Goal: Information Seeking & Learning: Learn about a topic

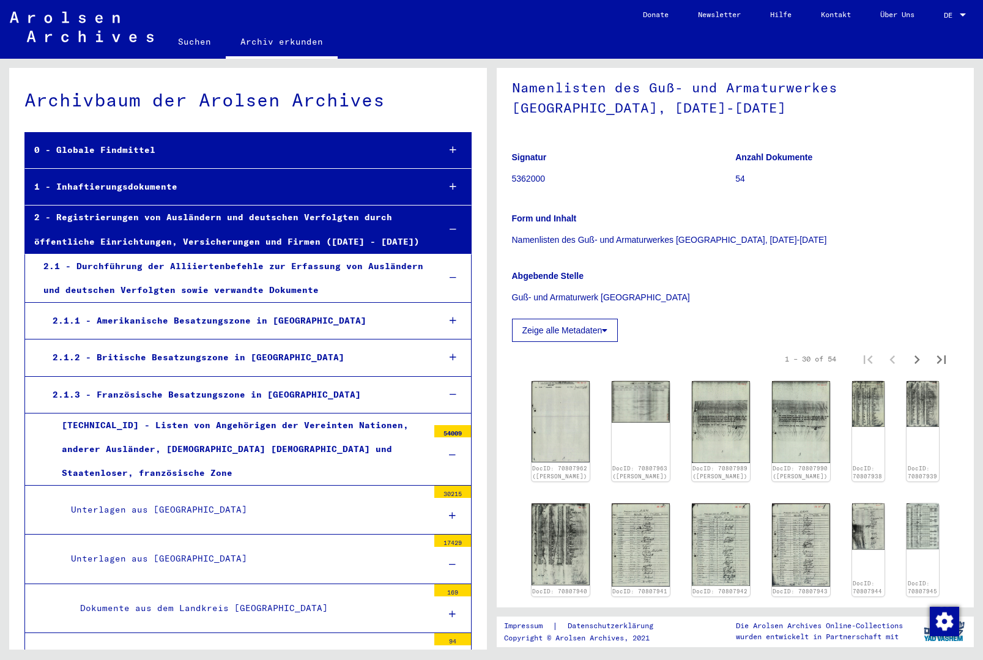
scroll to position [109, 0]
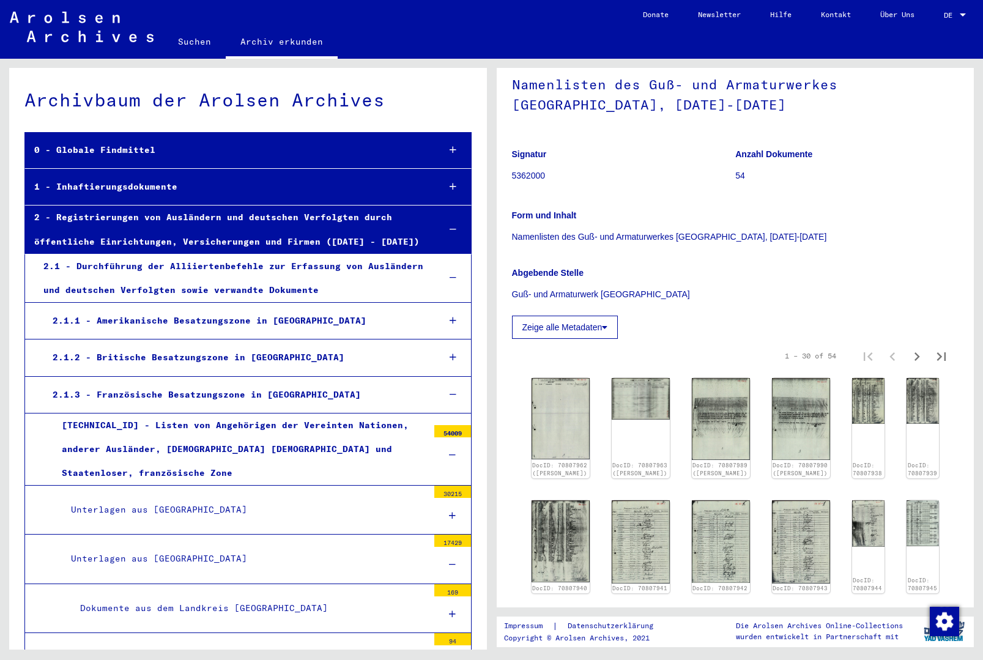
click at [912, 365] on icon "Next page" at bounding box center [917, 356] width 17 height 17
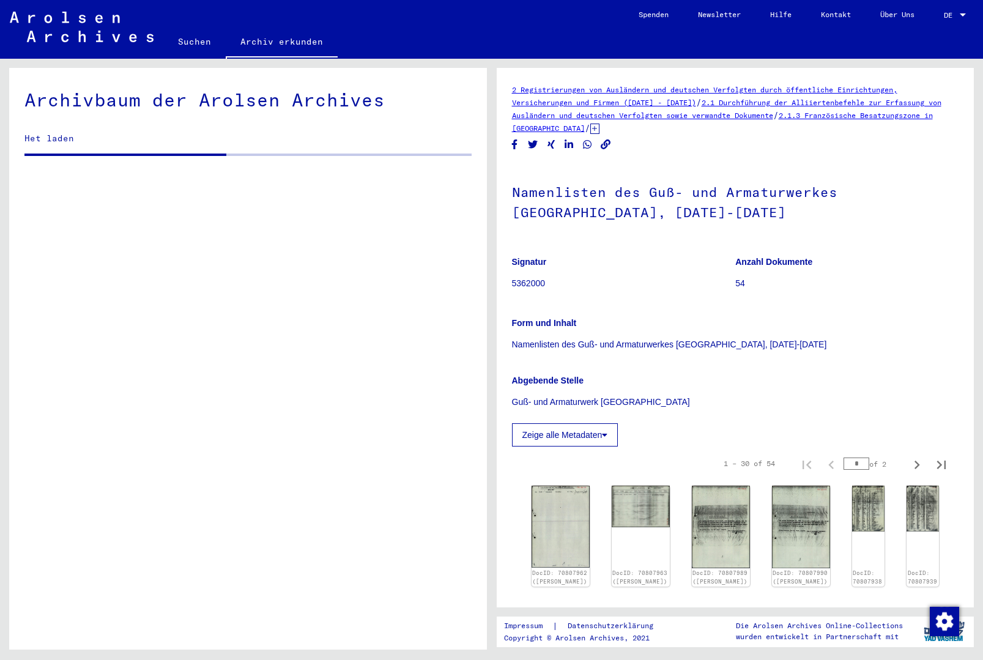
scroll to position [1647, 0]
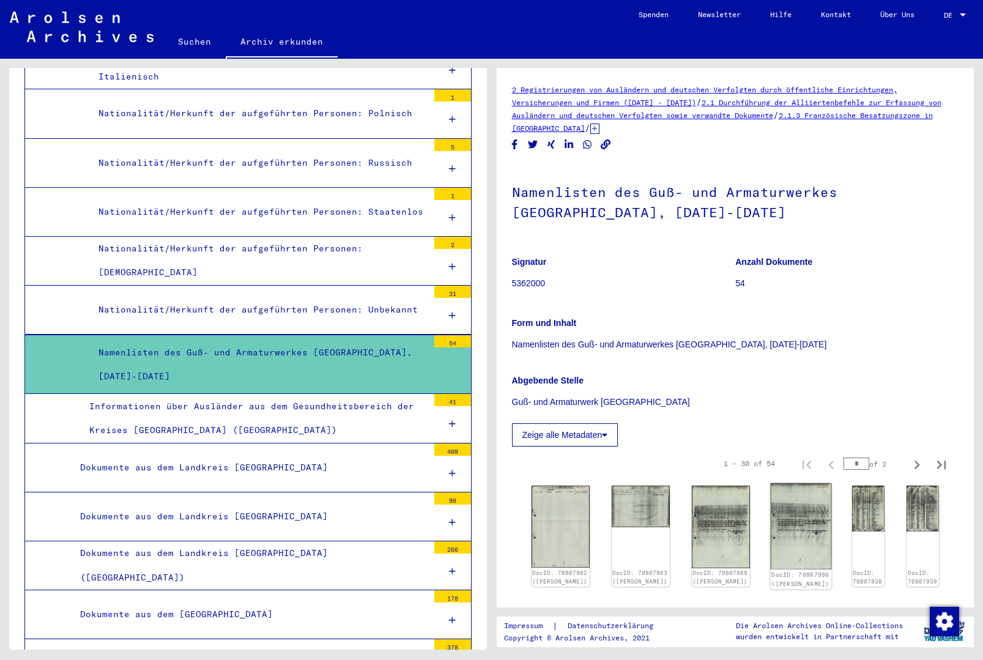
click at [777, 529] on img at bounding box center [800, 526] width 61 height 86
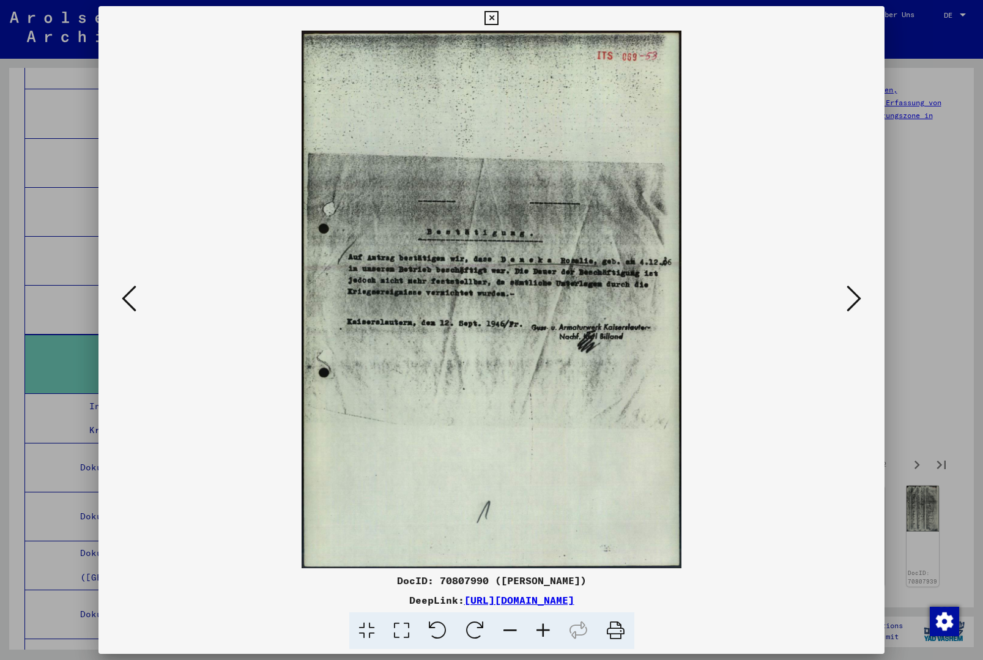
click at [863, 292] on button at bounding box center [854, 299] width 22 height 35
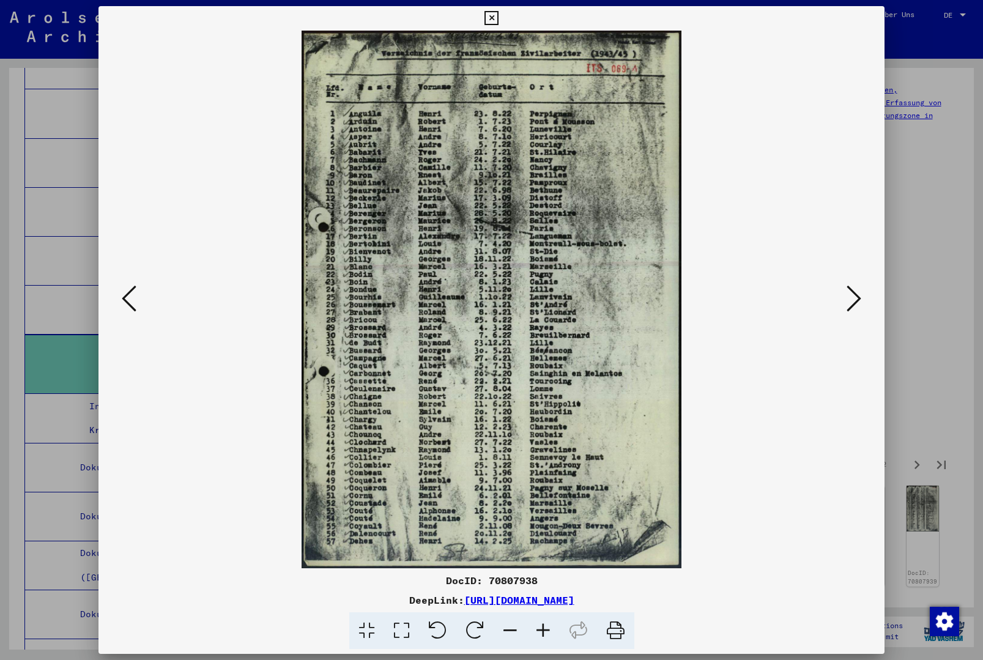
click at [502, 21] on div at bounding box center [491, 18] width 21 height 24
click at [499, 15] on icon at bounding box center [492, 18] width 14 height 15
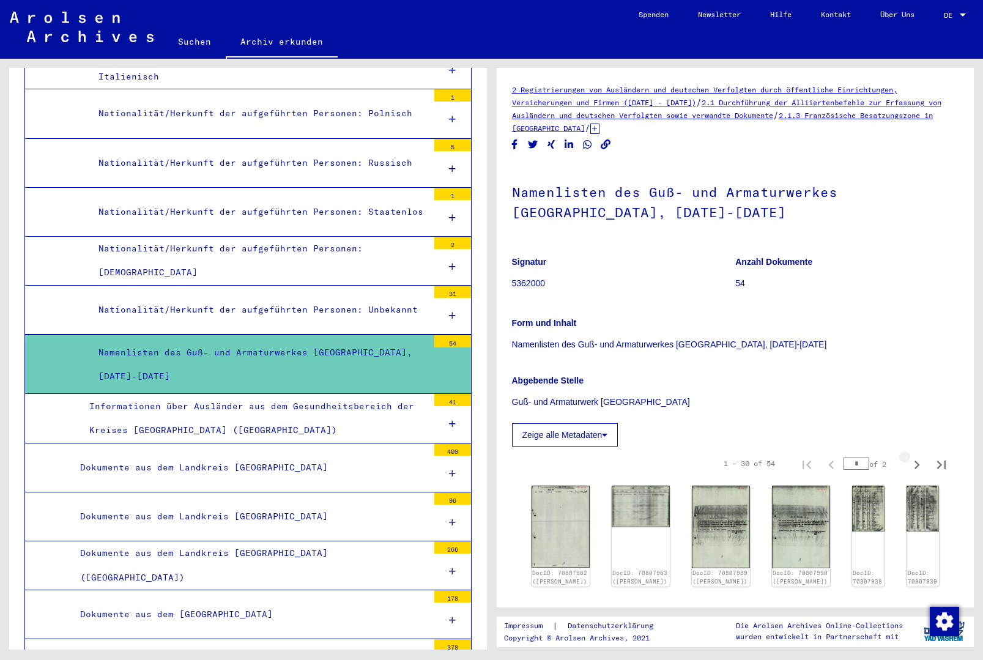
click at [909, 474] on icon "Next page" at bounding box center [917, 464] width 17 height 17
type input "*"
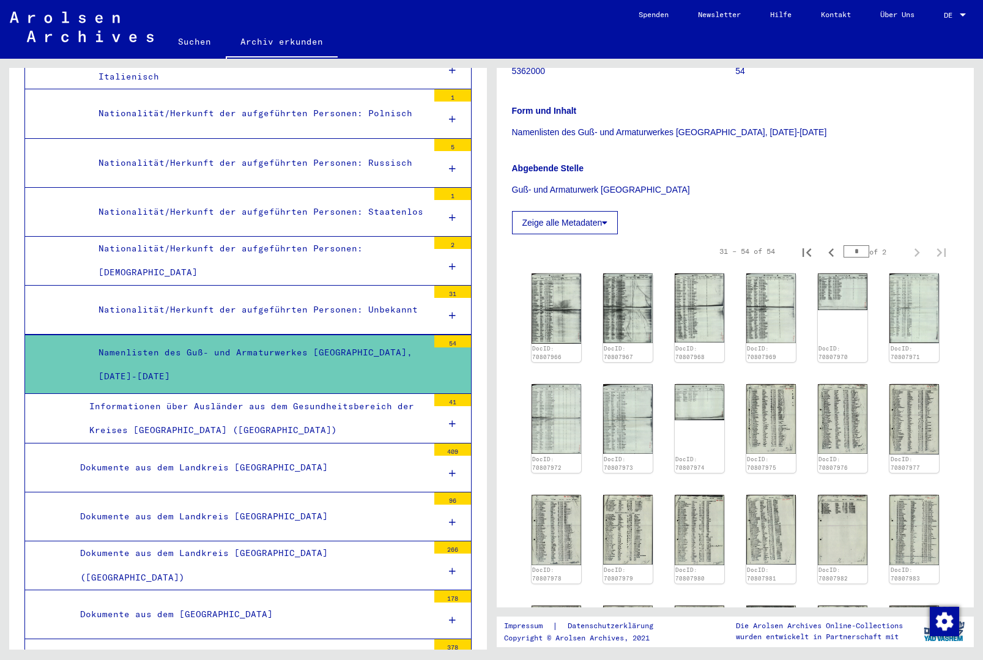
scroll to position [228, 0]
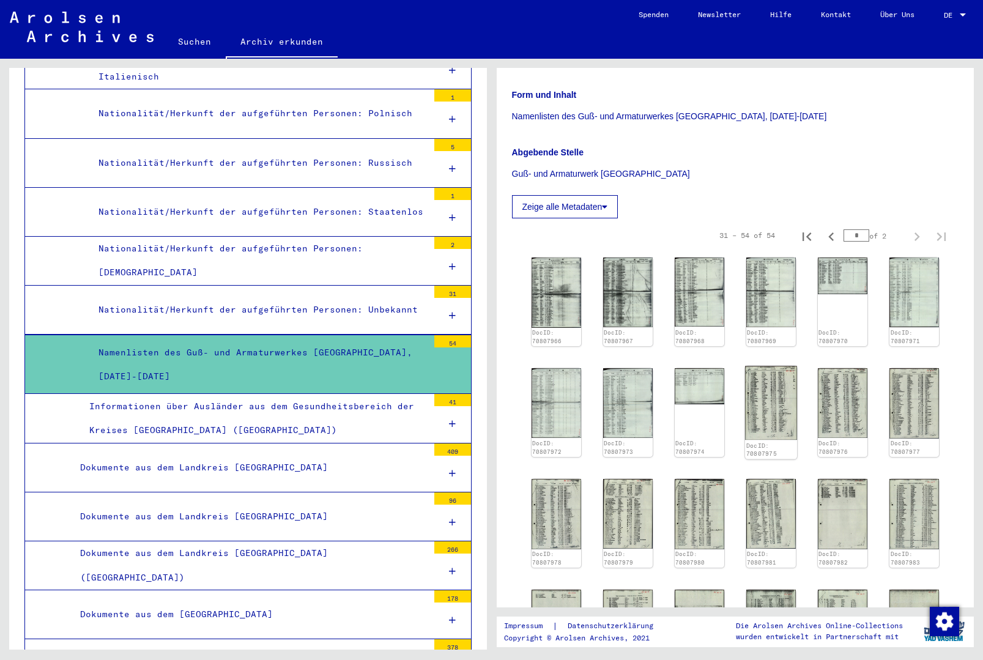
click at [776, 415] on img at bounding box center [771, 402] width 52 height 73
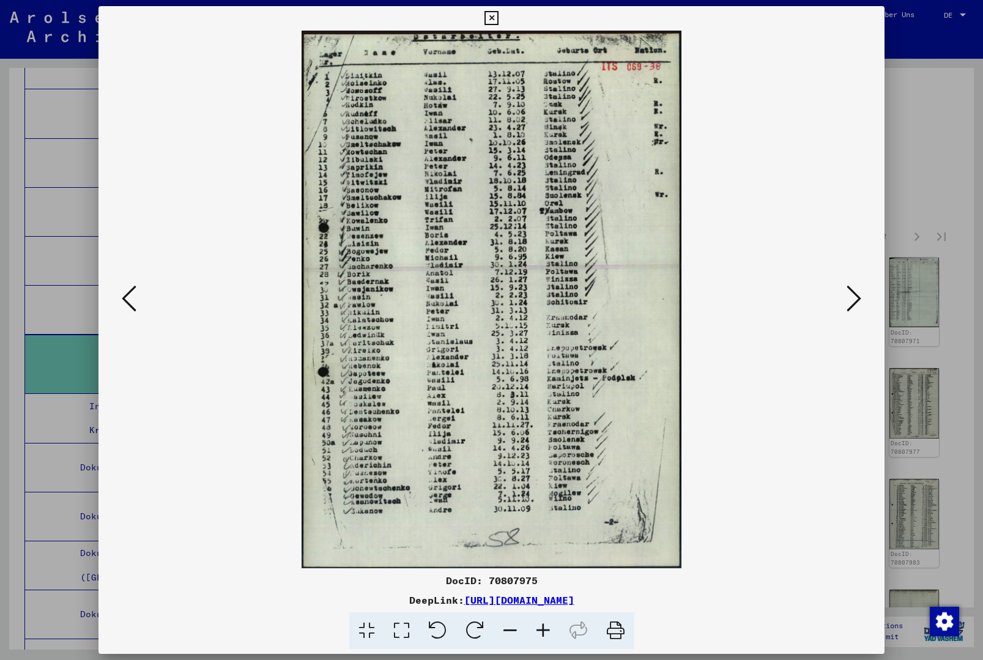
click at [858, 306] on icon at bounding box center [854, 298] width 15 height 29
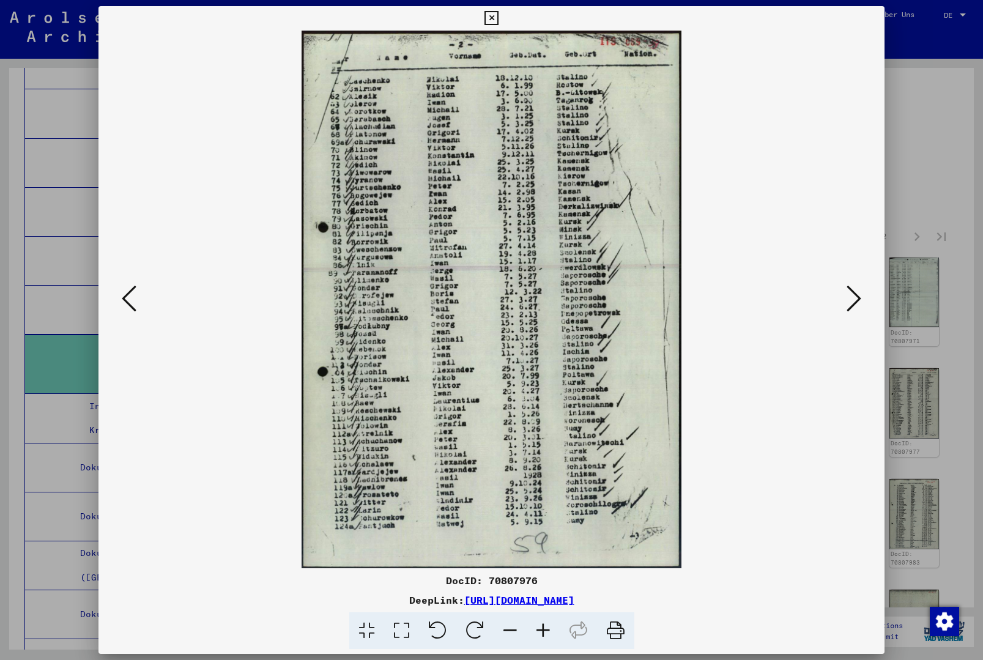
click at [853, 315] on button at bounding box center [854, 299] width 22 height 35
click at [853, 313] on icon at bounding box center [854, 298] width 15 height 29
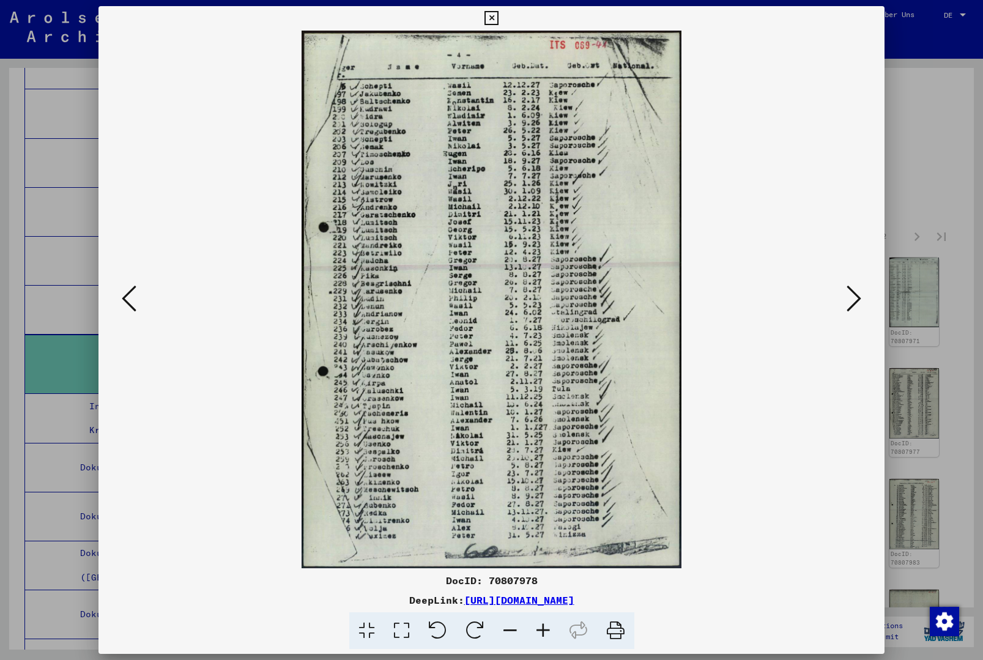
click at [855, 315] on button at bounding box center [854, 299] width 22 height 35
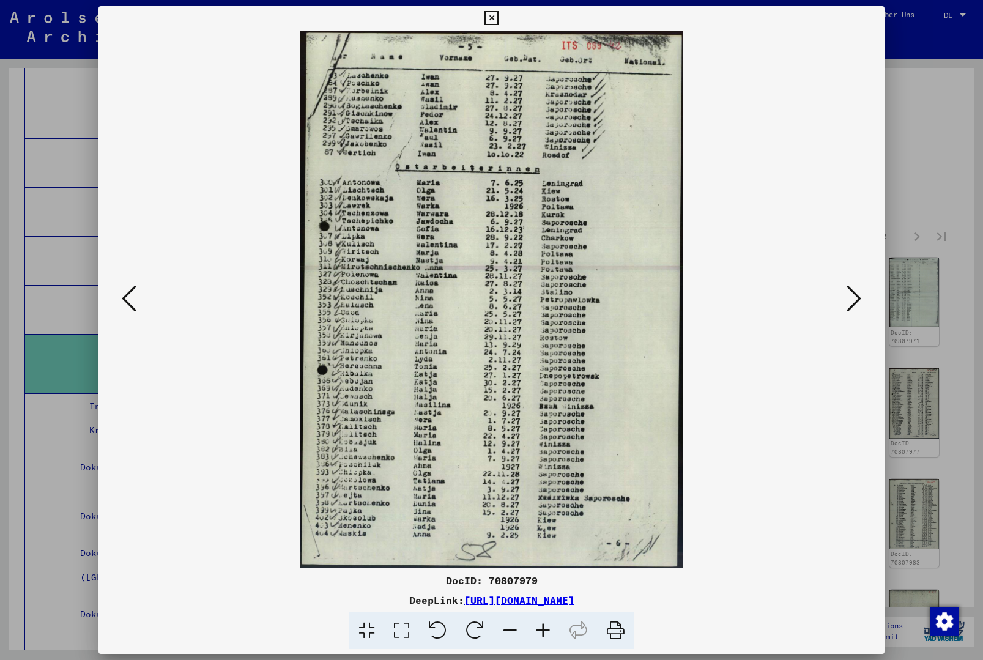
click at [856, 315] on button at bounding box center [854, 299] width 22 height 35
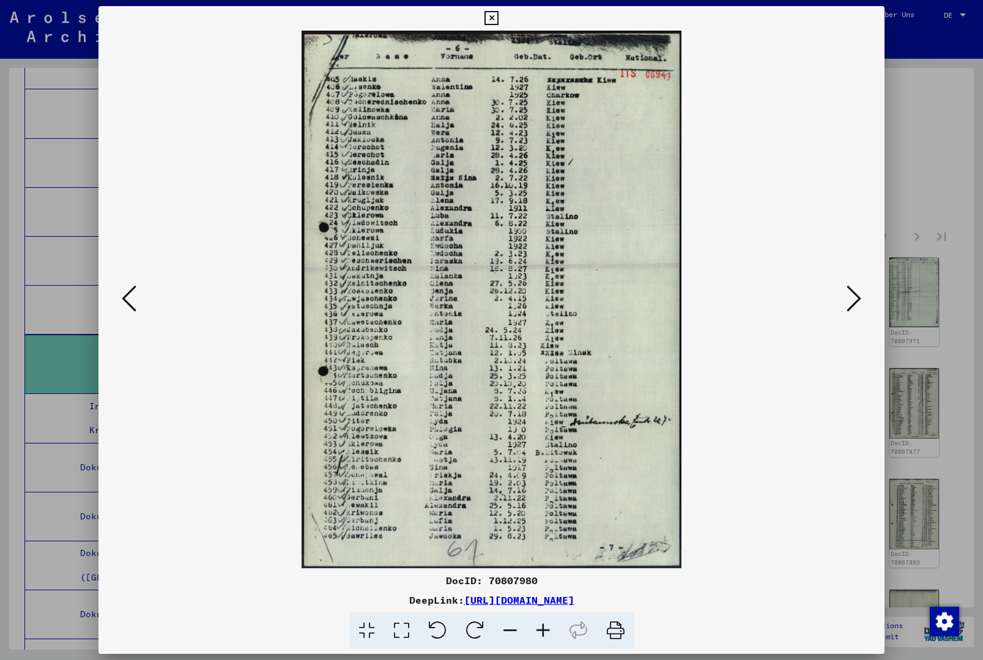
click at [132, 311] on icon at bounding box center [129, 298] width 15 height 29
click at [134, 303] on icon at bounding box center [129, 298] width 15 height 29
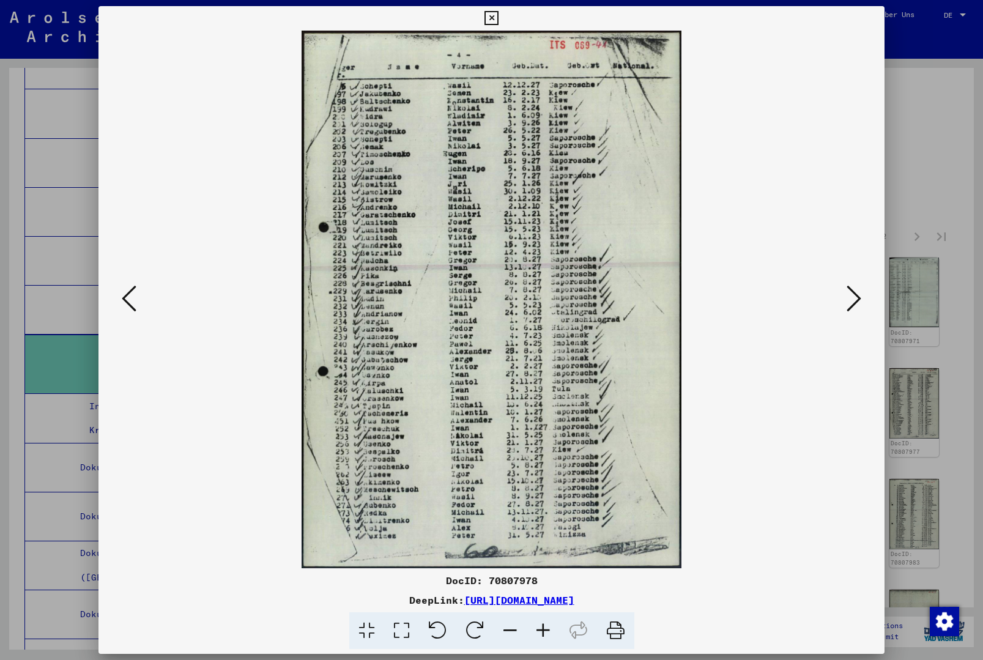
click at [849, 307] on icon at bounding box center [854, 298] width 15 height 29
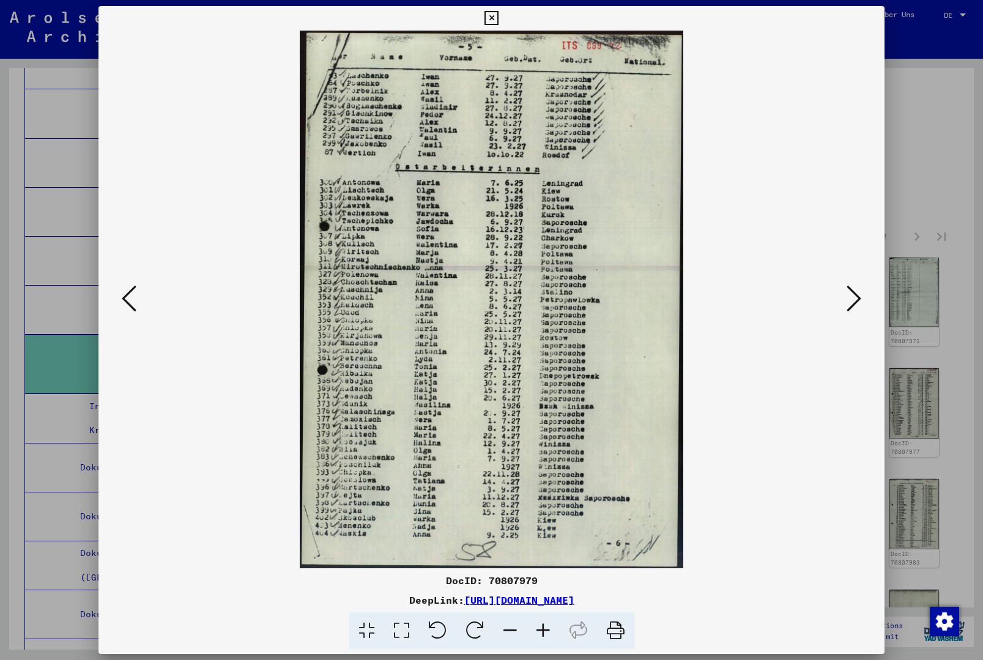
click at [856, 309] on icon at bounding box center [854, 298] width 15 height 29
click at [857, 305] on icon at bounding box center [854, 298] width 15 height 29
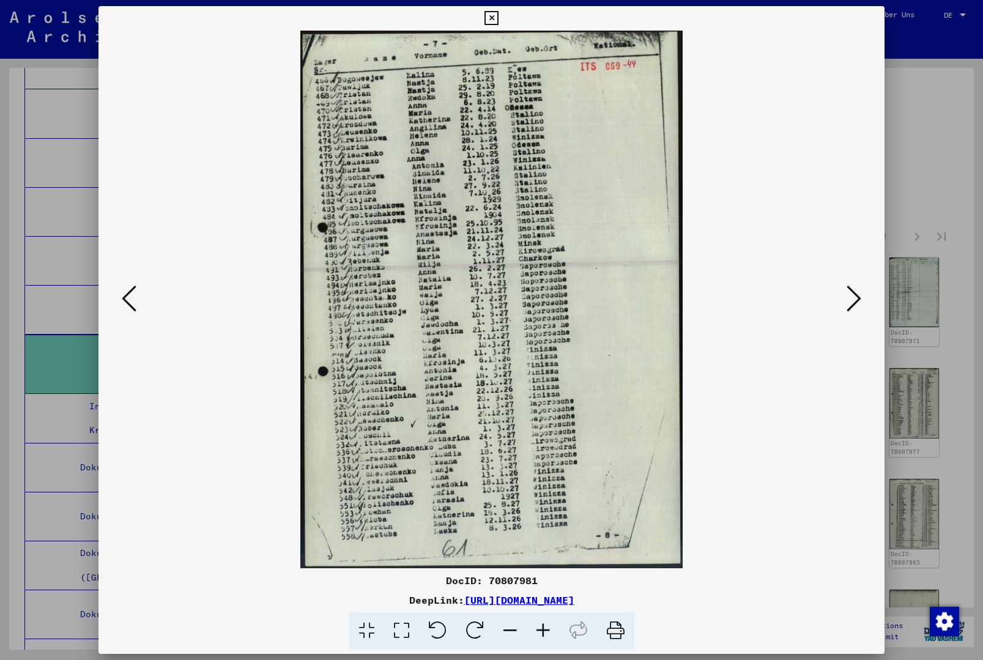
click at [856, 305] on icon at bounding box center [854, 298] width 15 height 29
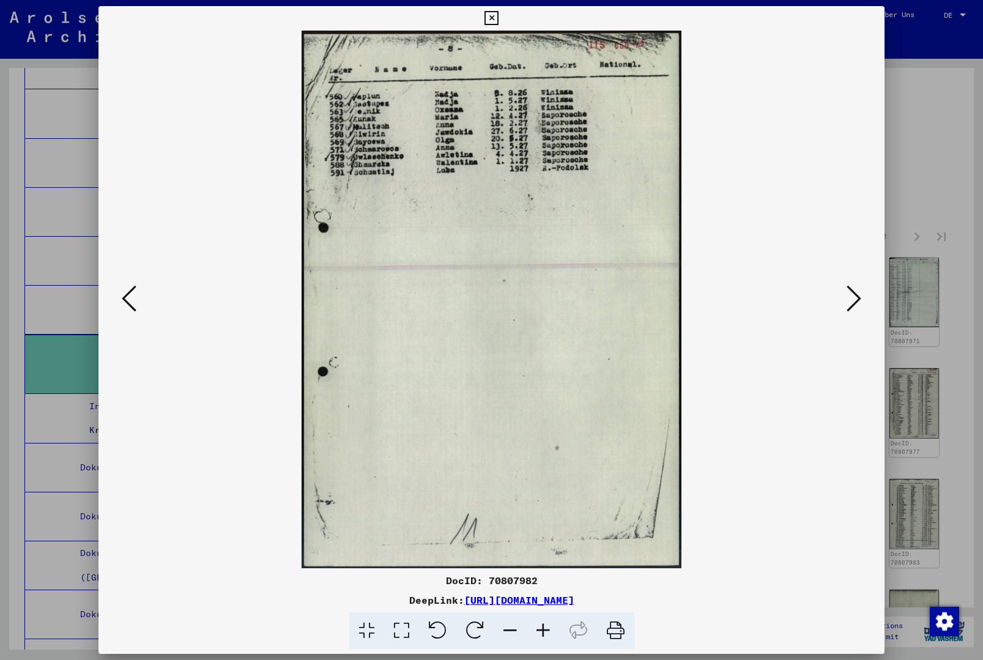
click at [850, 310] on icon at bounding box center [854, 298] width 15 height 29
click at [853, 310] on icon at bounding box center [854, 298] width 15 height 29
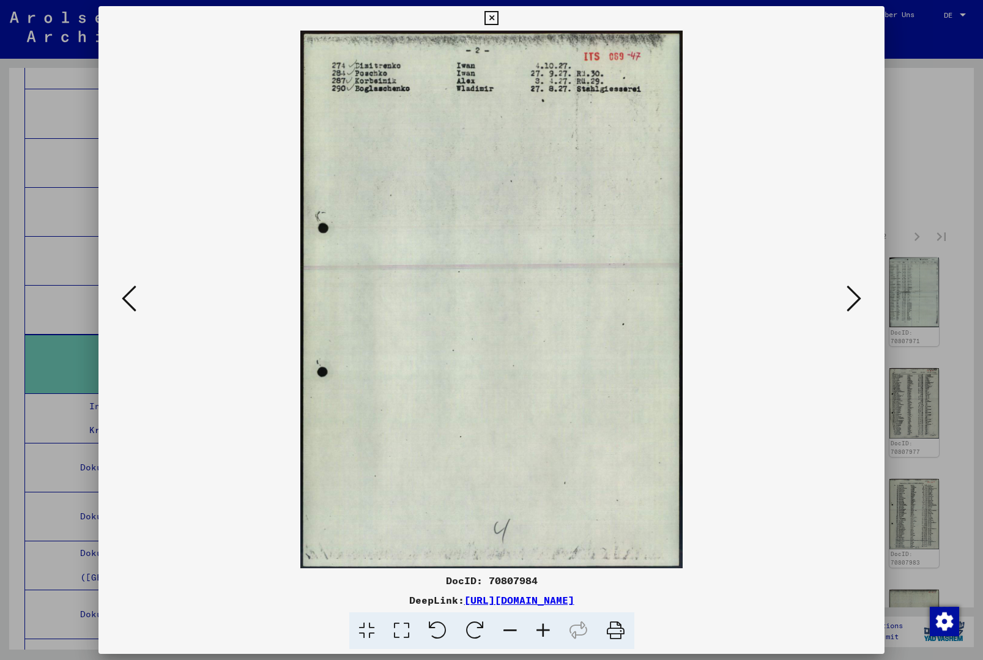
click at [857, 313] on icon at bounding box center [854, 298] width 15 height 29
click at [858, 316] on button at bounding box center [854, 299] width 22 height 35
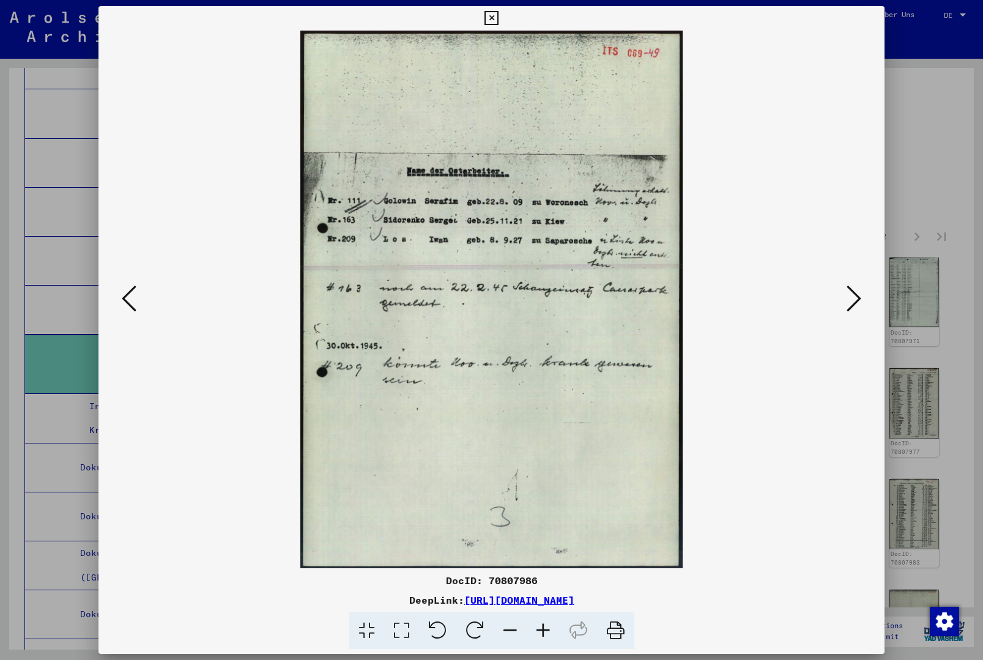
click at [857, 315] on button at bounding box center [854, 299] width 22 height 35
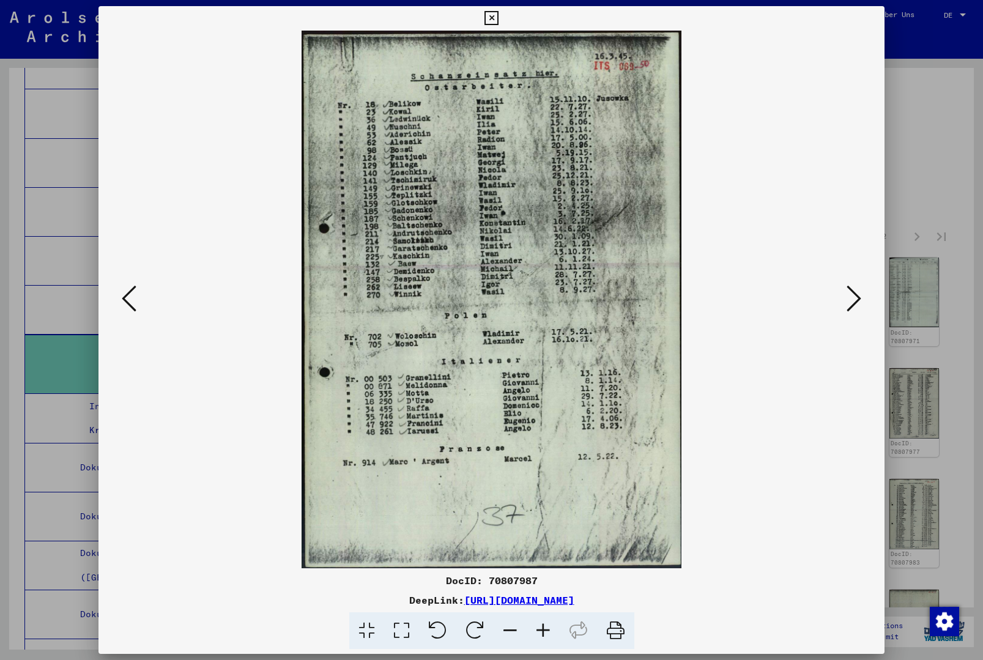
click at [857, 314] on button at bounding box center [854, 299] width 22 height 35
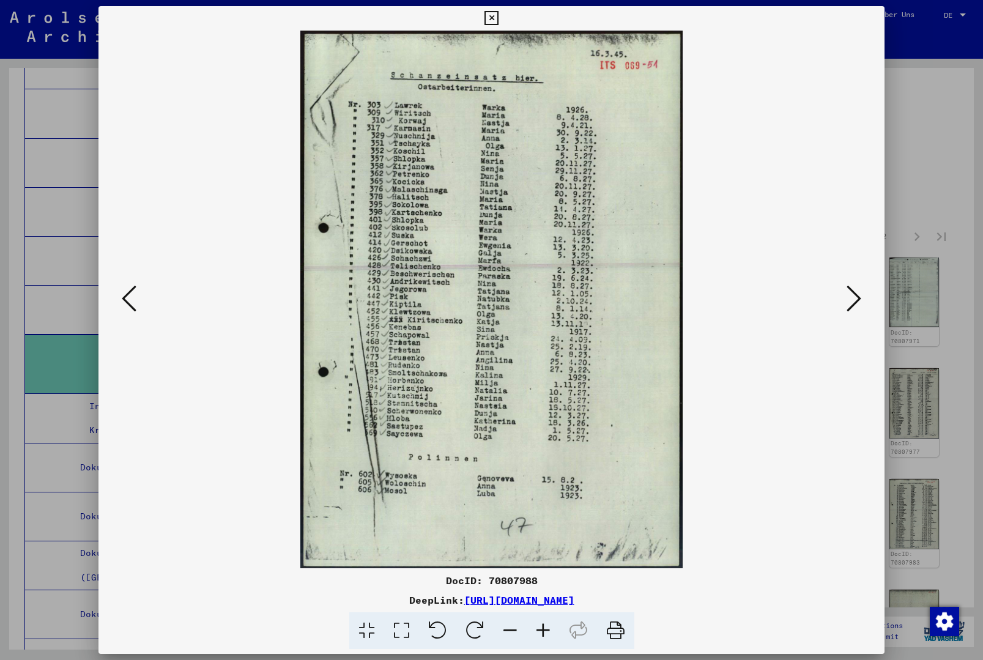
click at [859, 313] on icon at bounding box center [854, 298] width 15 height 29
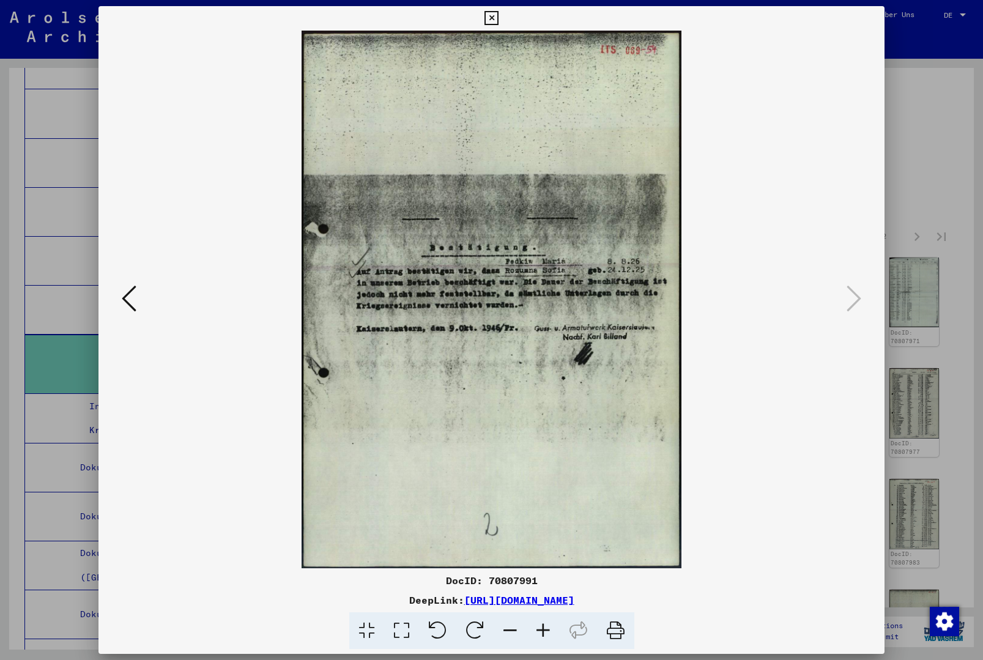
click at [843, 308] on img at bounding box center [492, 300] width 704 height 538
click at [499, 20] on icon at bounding box center [492, 18] width 14 height 15
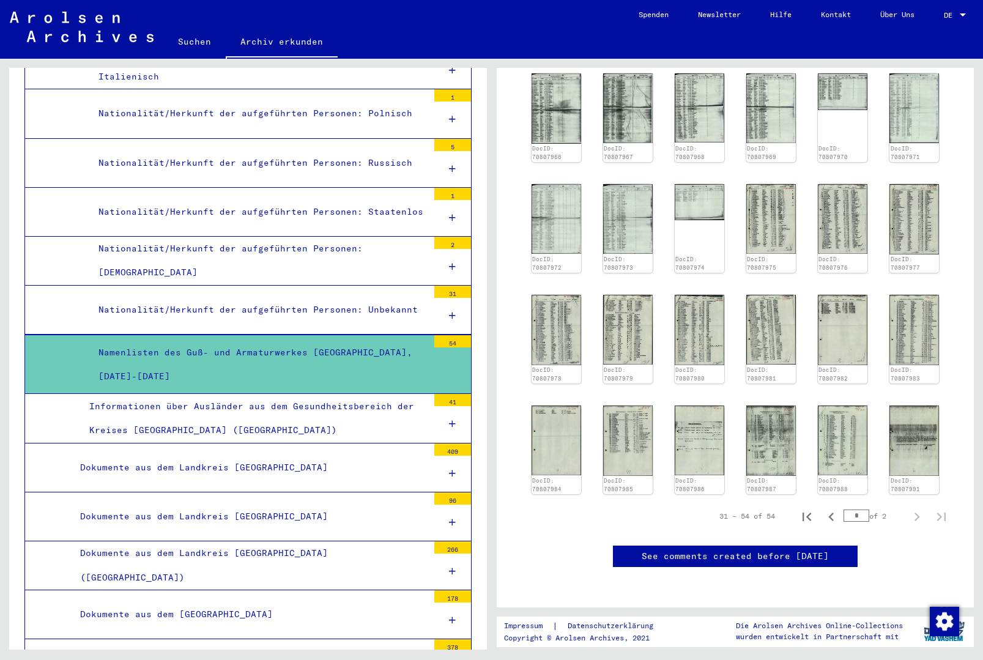
scroll to position [472, 0]
click at [836, 403] on img at bounding box center [843, 439] width 52 height 73
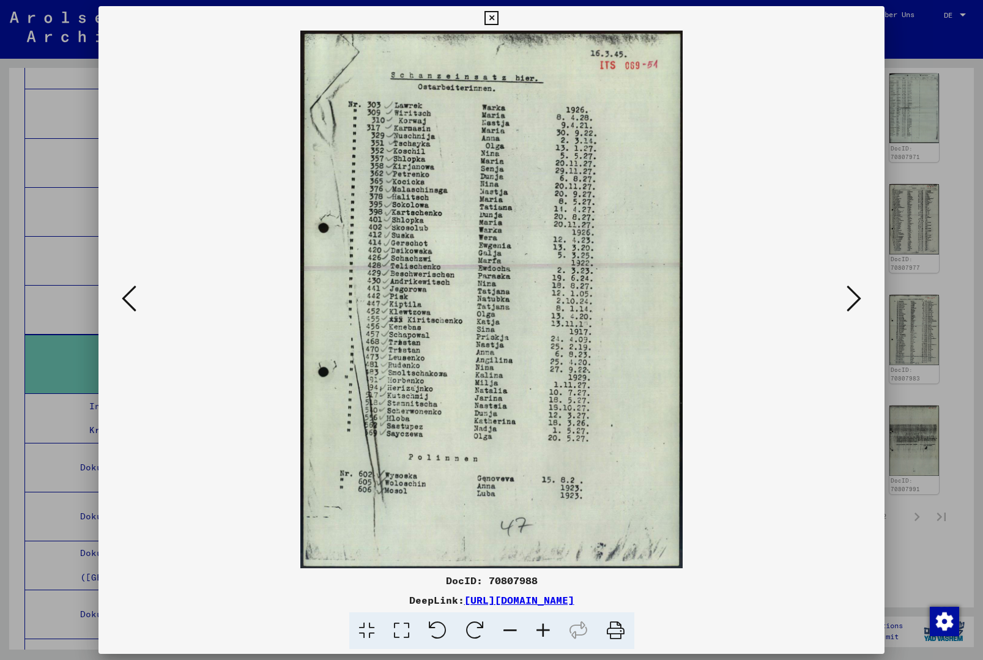
click at [499, 22] on icon at bounding box center [492, 18] width 14 height 15
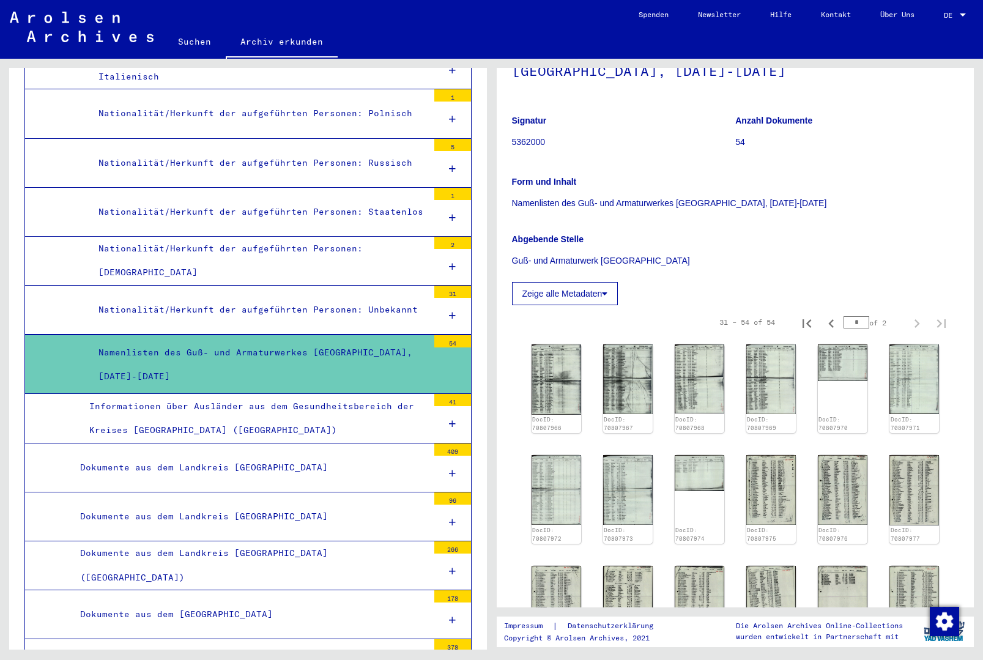
scroll to position [157, 0]
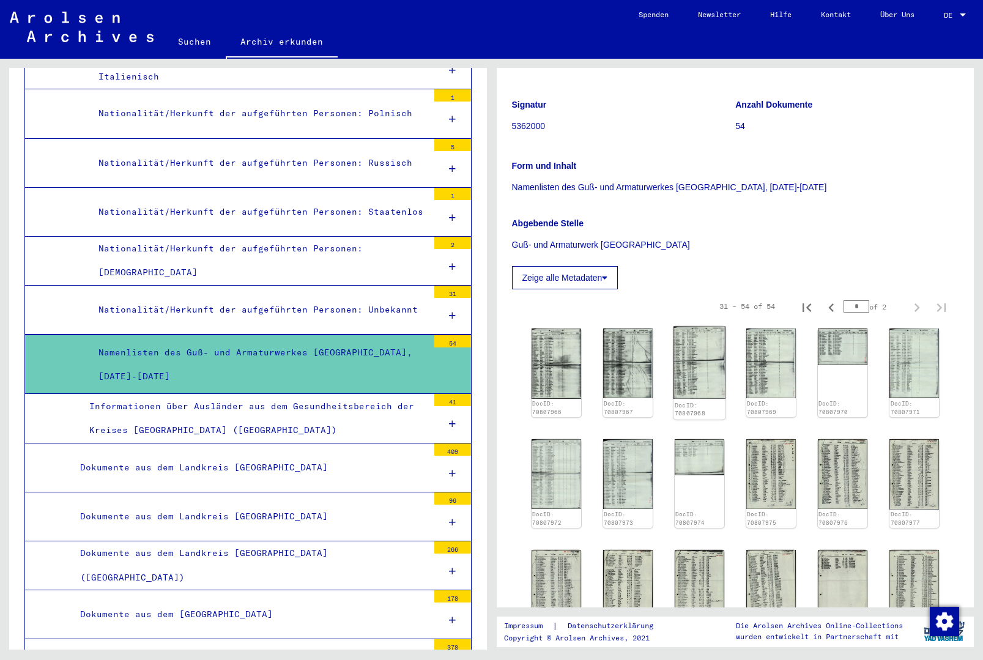
click at [704, 371] on img at bounding box center [700, 363] width 52 height 73
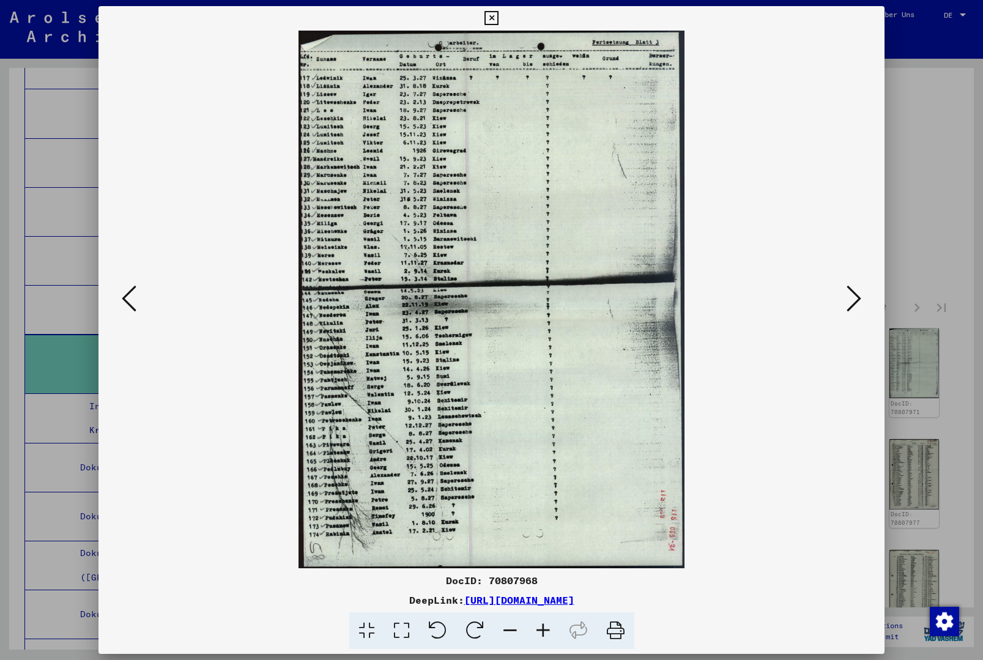
click at [848, 315] on button at bounding box center [854, 299] width 22 height 35
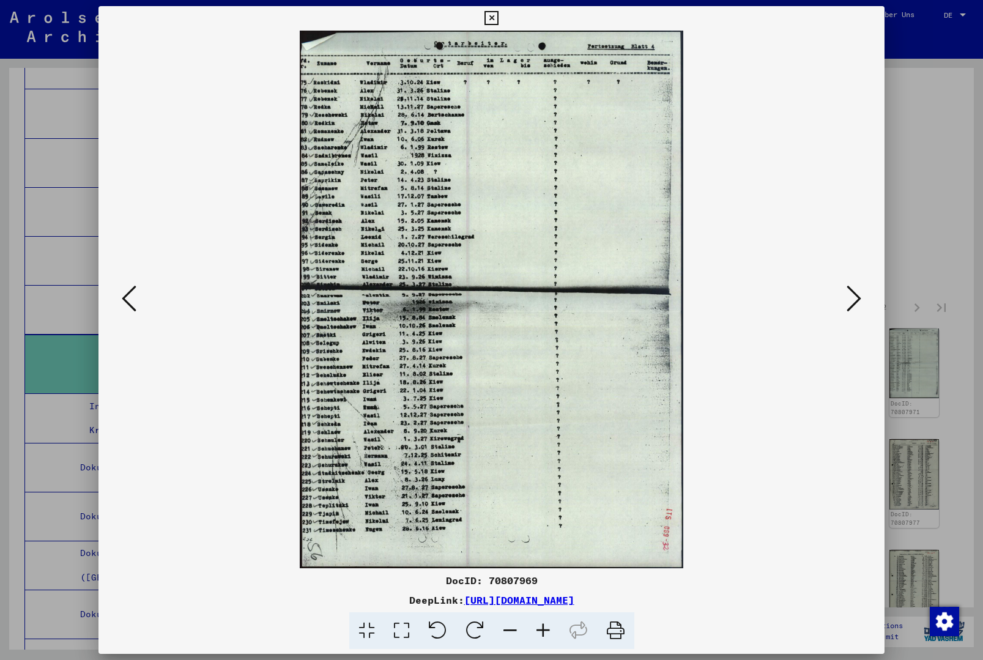
click at [855, 305] on icon at bounding box center [854, 298] width 15 height 29
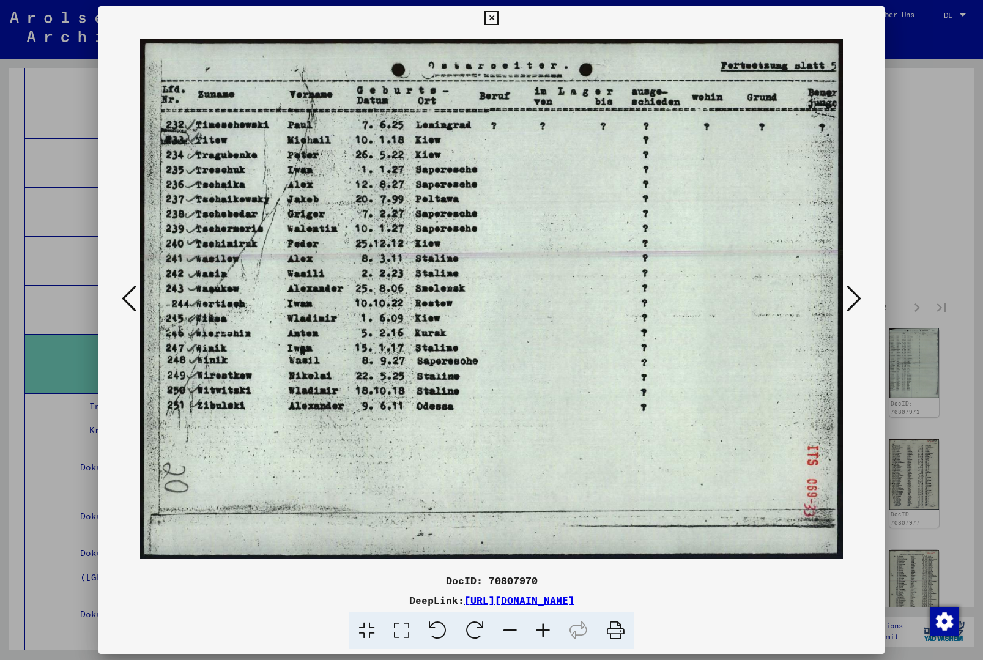
click at [863, 311] on button at bounding box center [854, 299] width 22 height 35
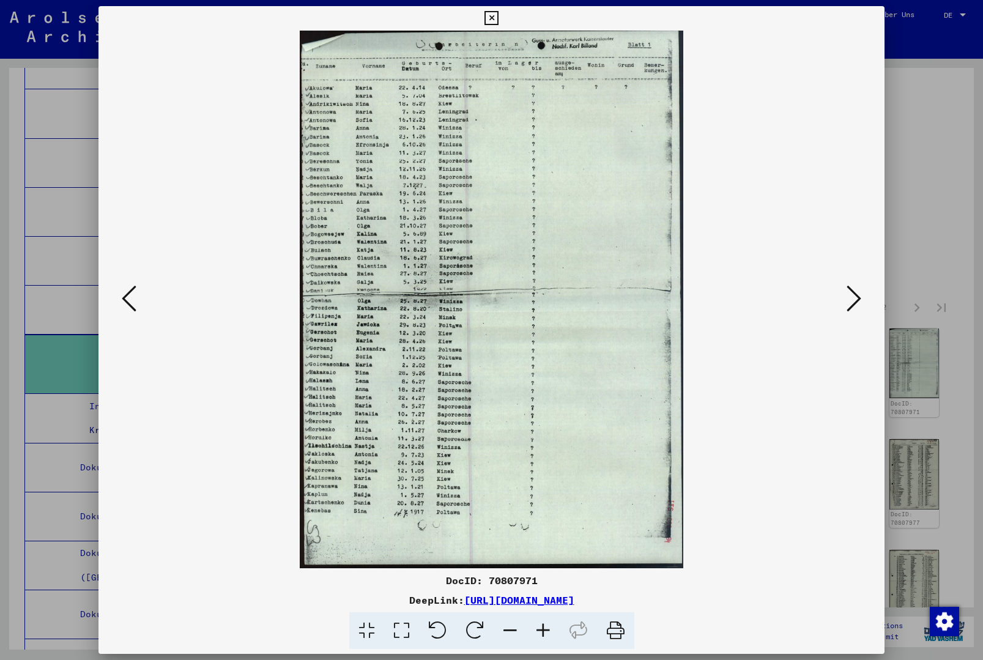
click at [864, 303] on button at bounding box center [854, 299] width 22 height 35
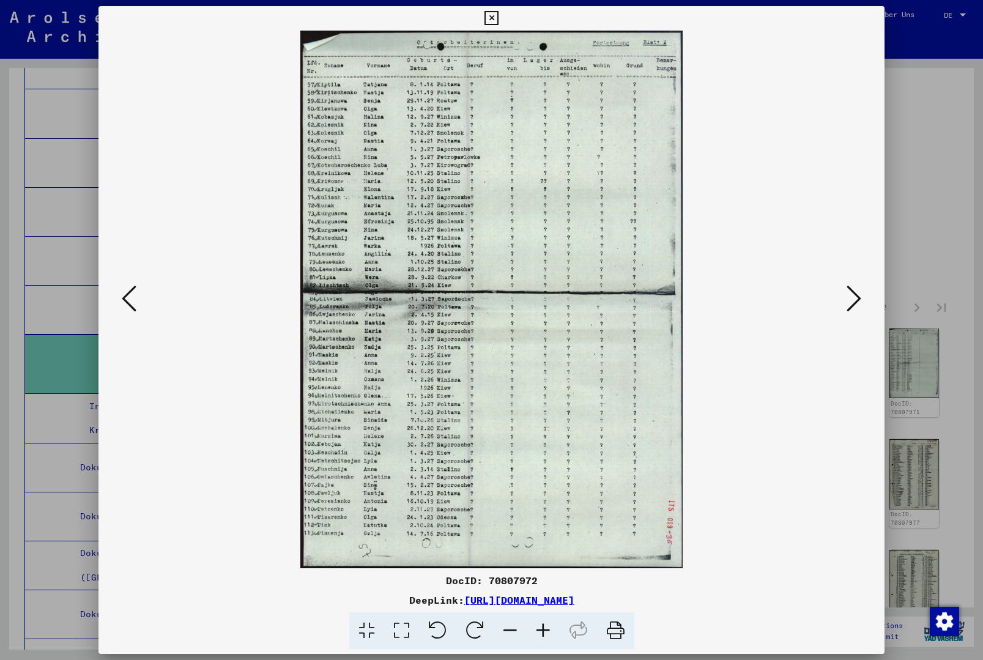
click at [859, 308] on icon at bounding box center [854, 298] width 15 height 29
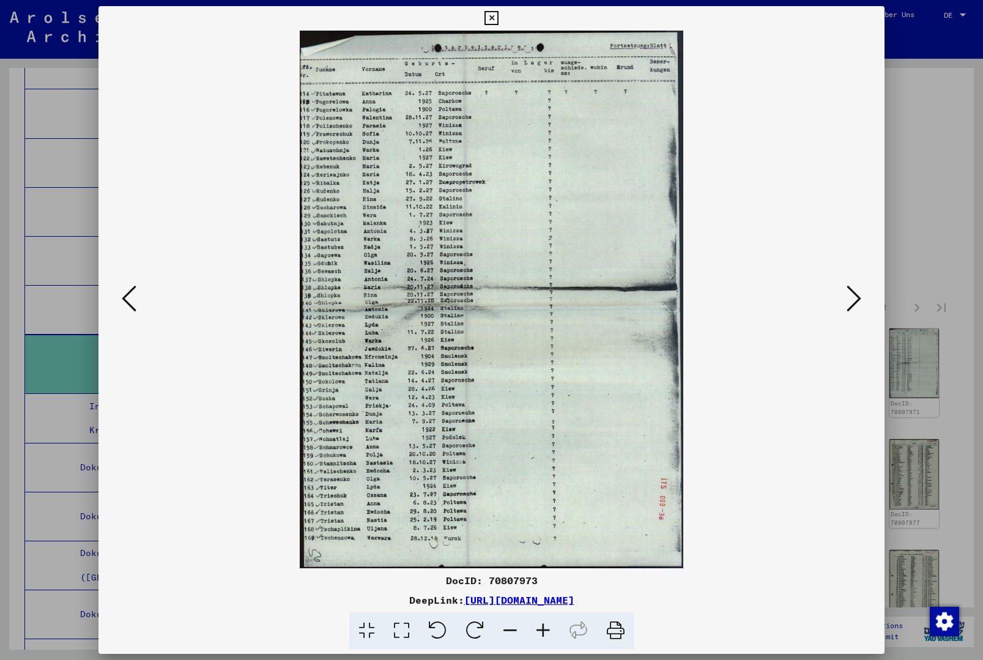
click at [855, 313] on icon at bounding box center [854, 298] width 15 height 29
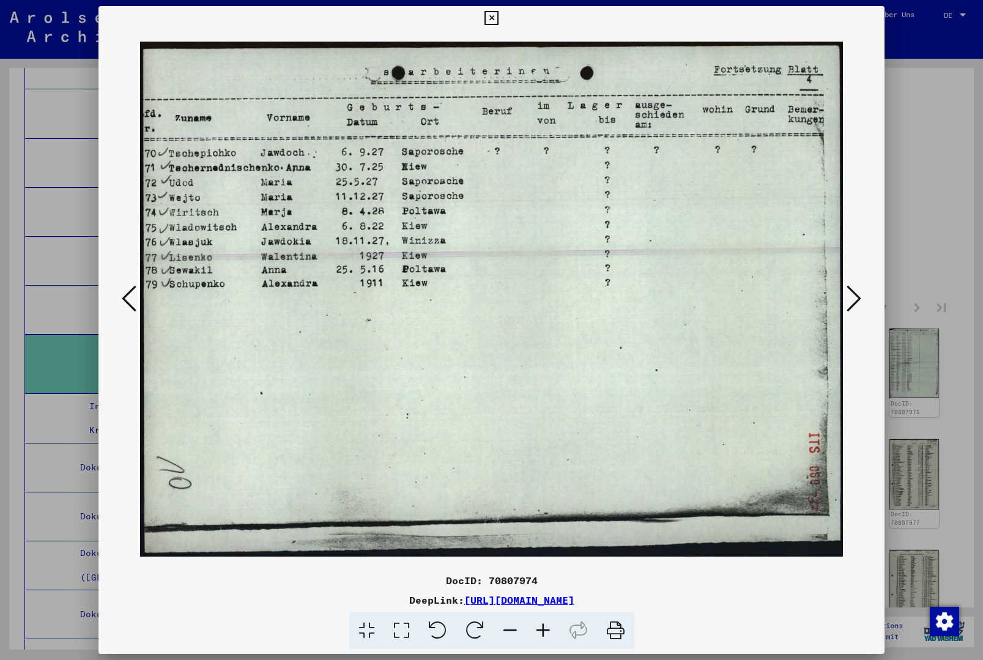
click at [857, 316] on button at bounding box center [854, 299] width 22 height 35
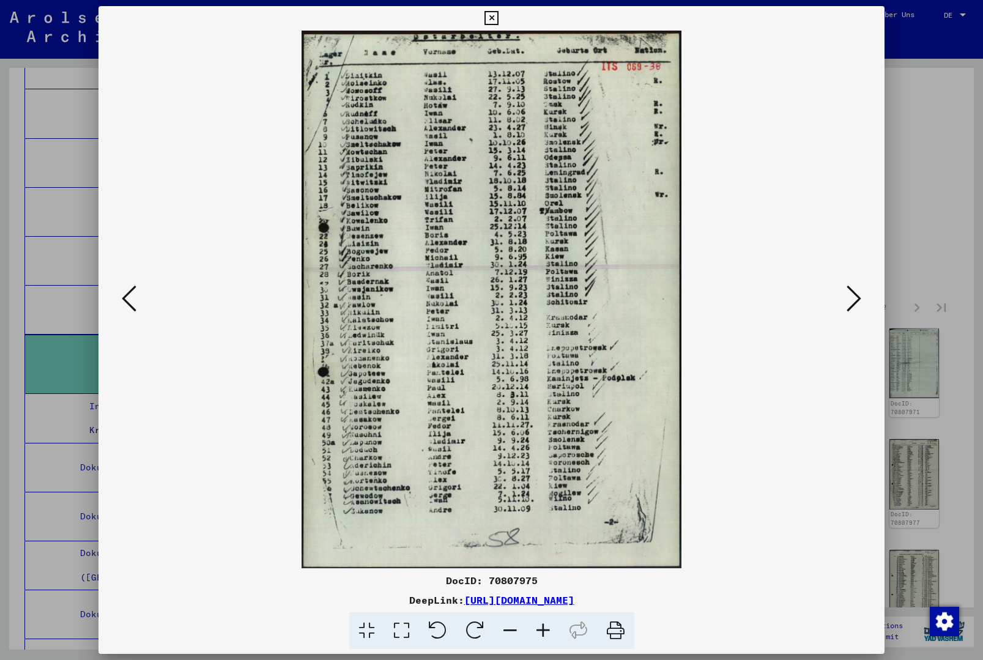
click at [859, 309] on icon at bounding box center [854, 298] width 15 height 29
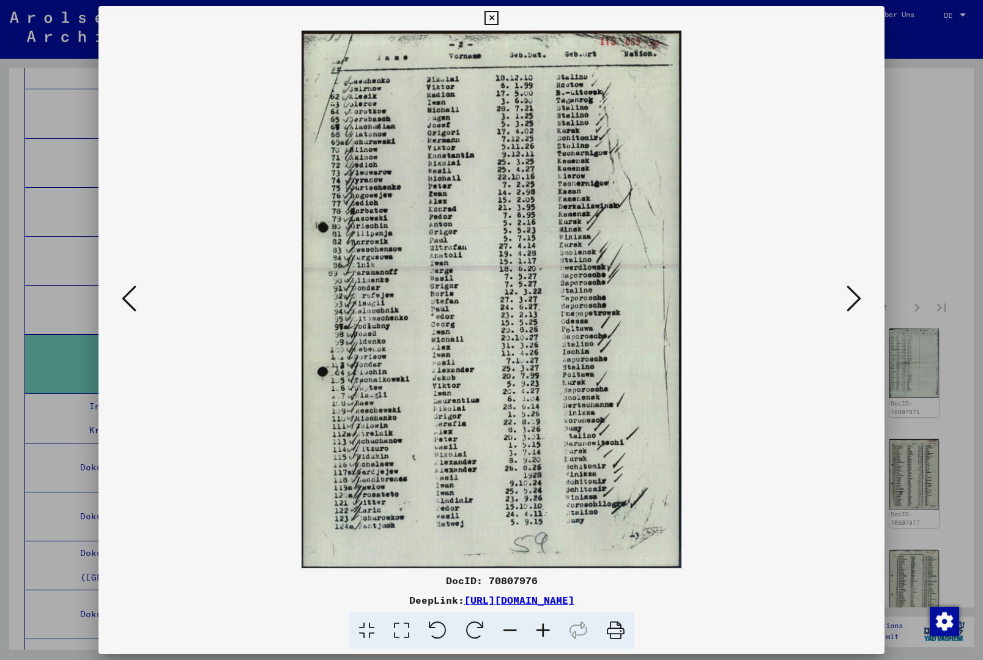
click at [854, 305] on icon at bounding box center [854, 298] width 15 height 29
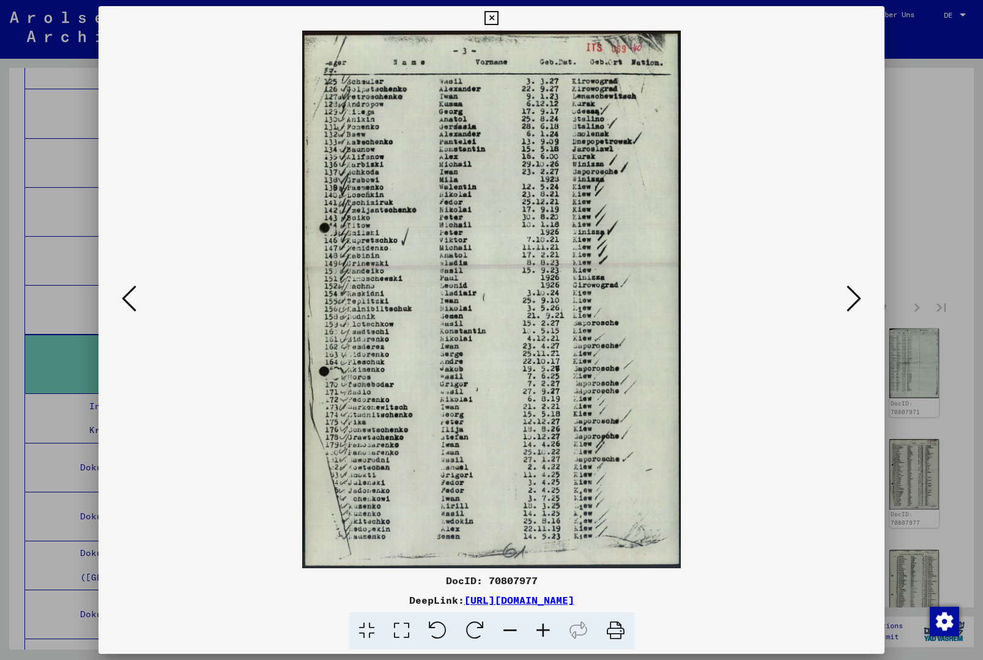
click at [859, 309] on icon at bounding box center [854, 298] width 15 height 29
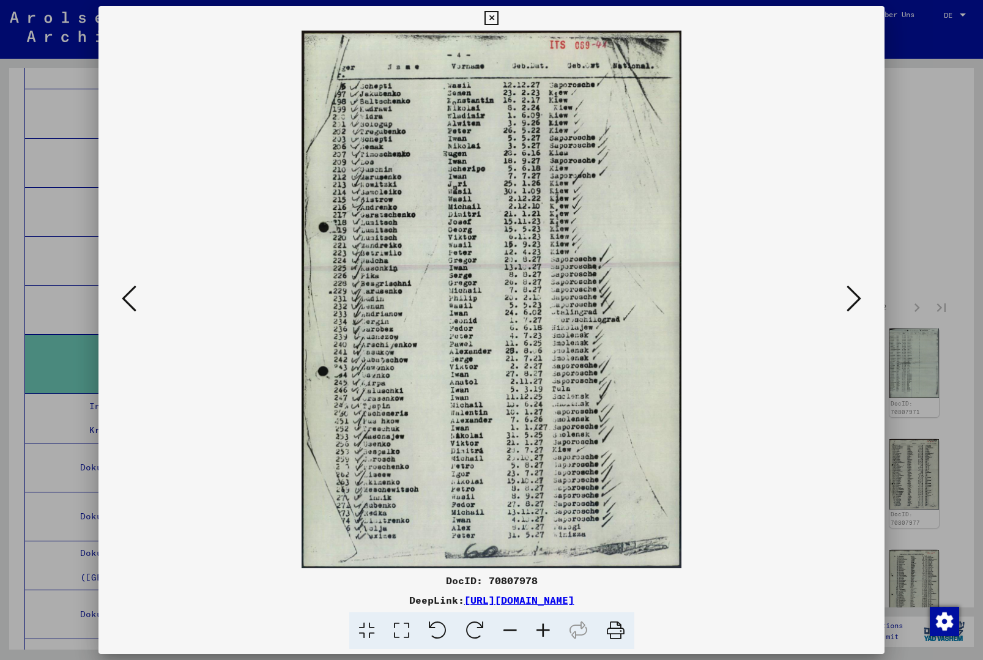
click at [852, 284] on icon at bounding box center [854, 298] width 15 height 29
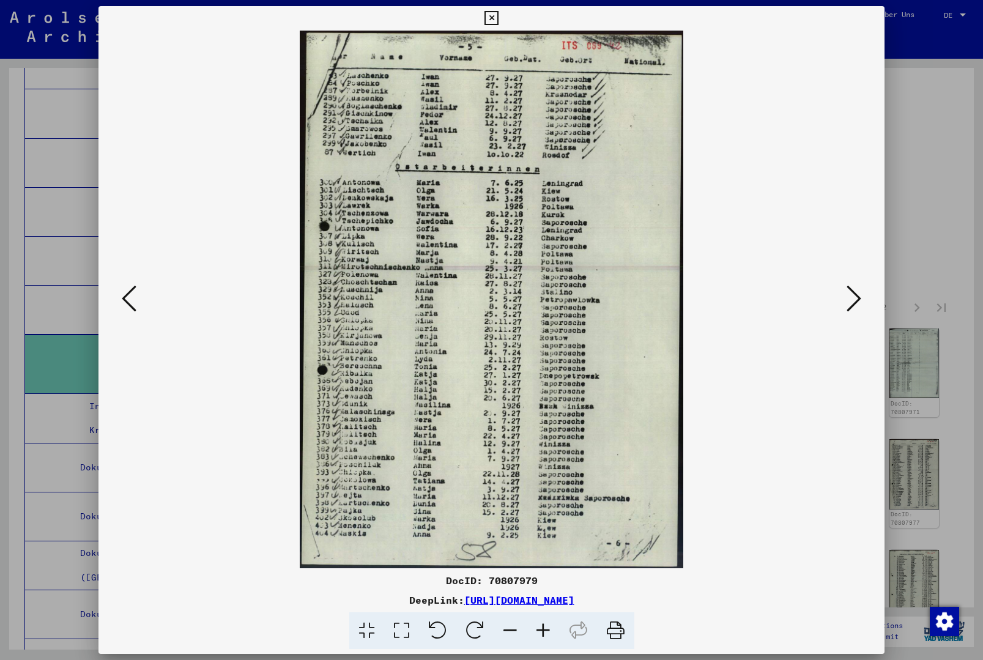
click at [847, 300] on icon at bounding box center [854, 298] width 15 height 29
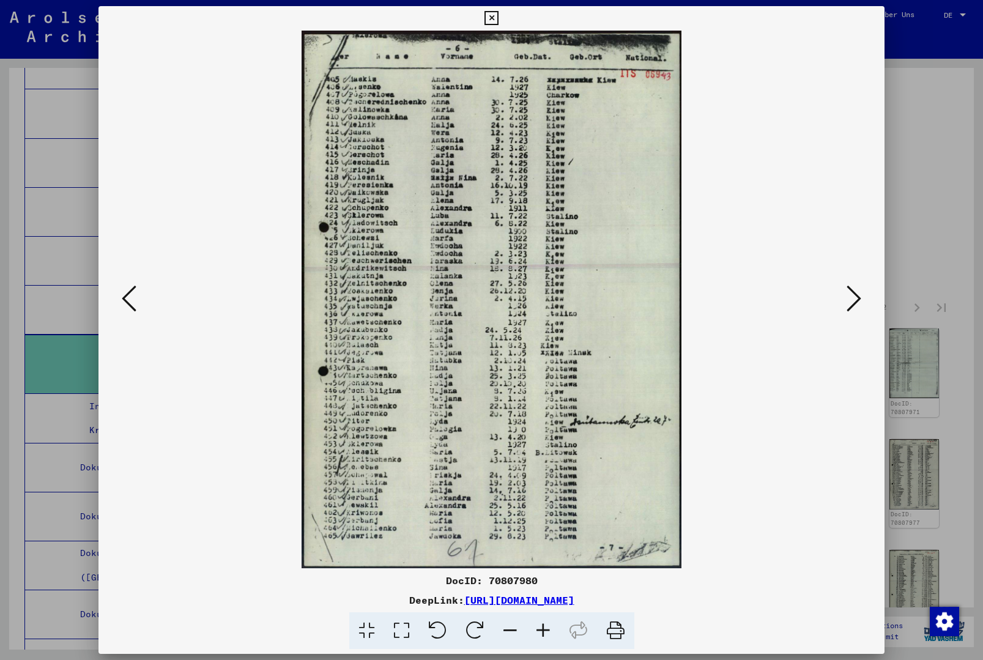
click at [850, 301] on icon at bounding box center [854, 298] width 15 height 29
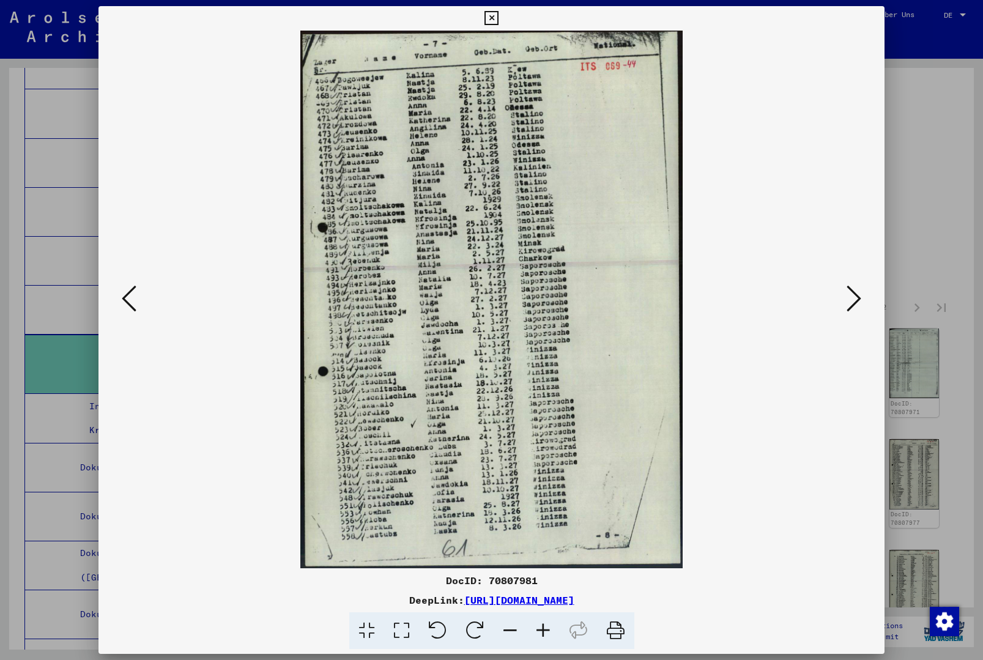
click at [855, 305] on icon at bounding box center [854, 298] width 15 height 29
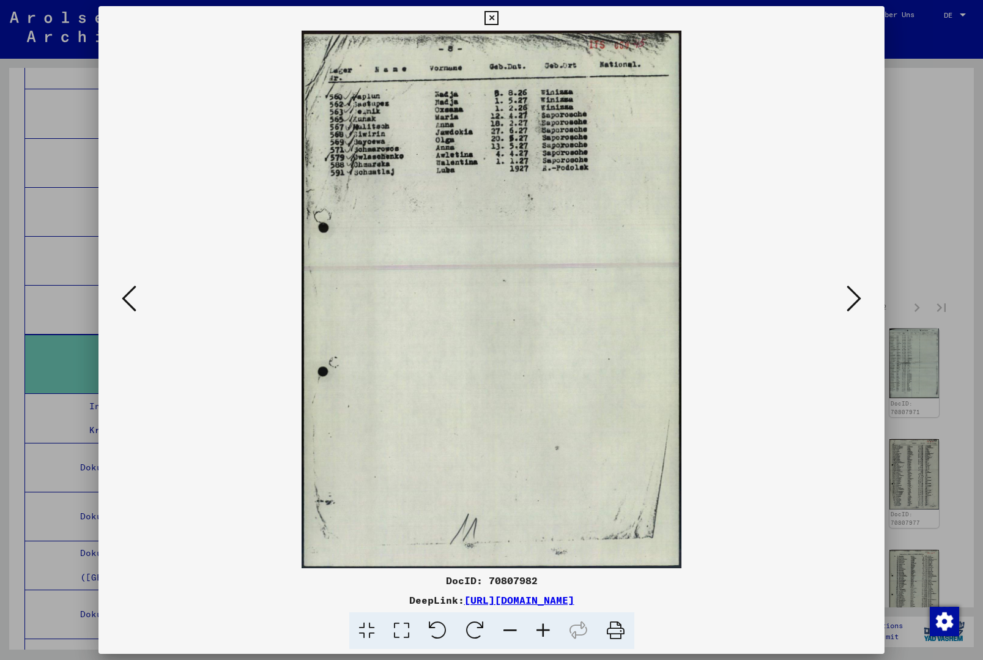
click at [112, 308] on div at bounding box center [492, 300] width 787 height 538
click at [136, 289] on icon at bounding box center [129, 298] width 15 height 29
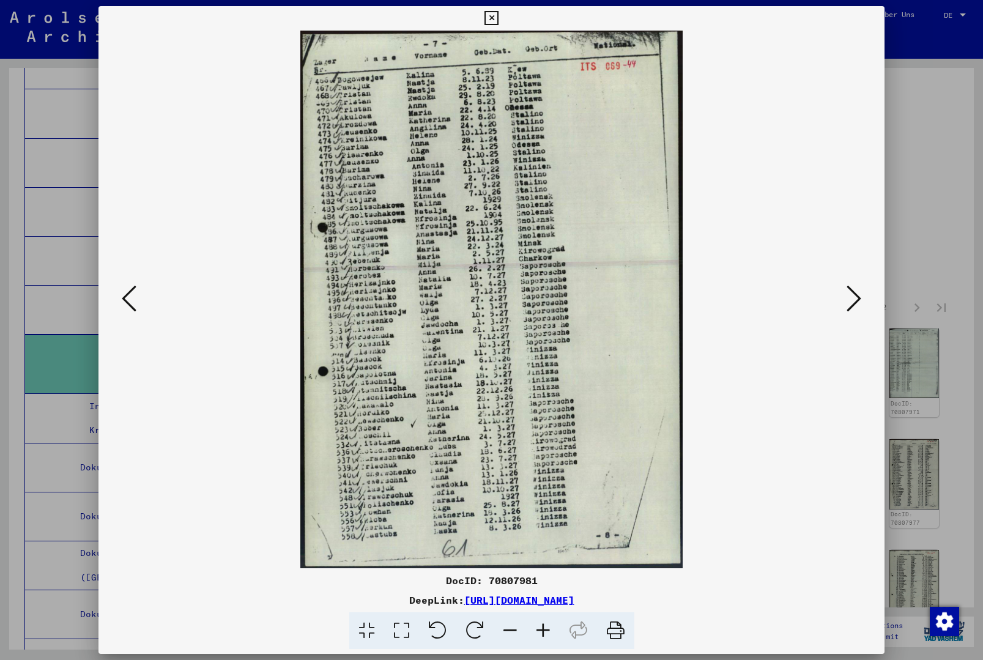
click at [499, 20] on icon at bounding box center [492, 18] width 14 height 15
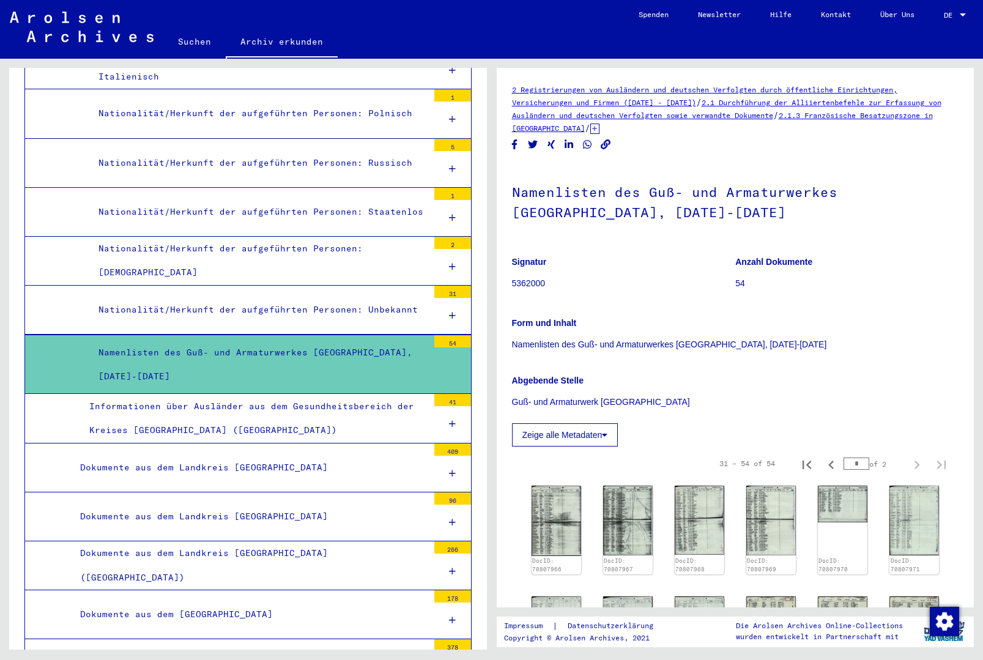
scroll to position [0, 0]
